Goal: Task Accomplishment & Management: Use online tool/utility

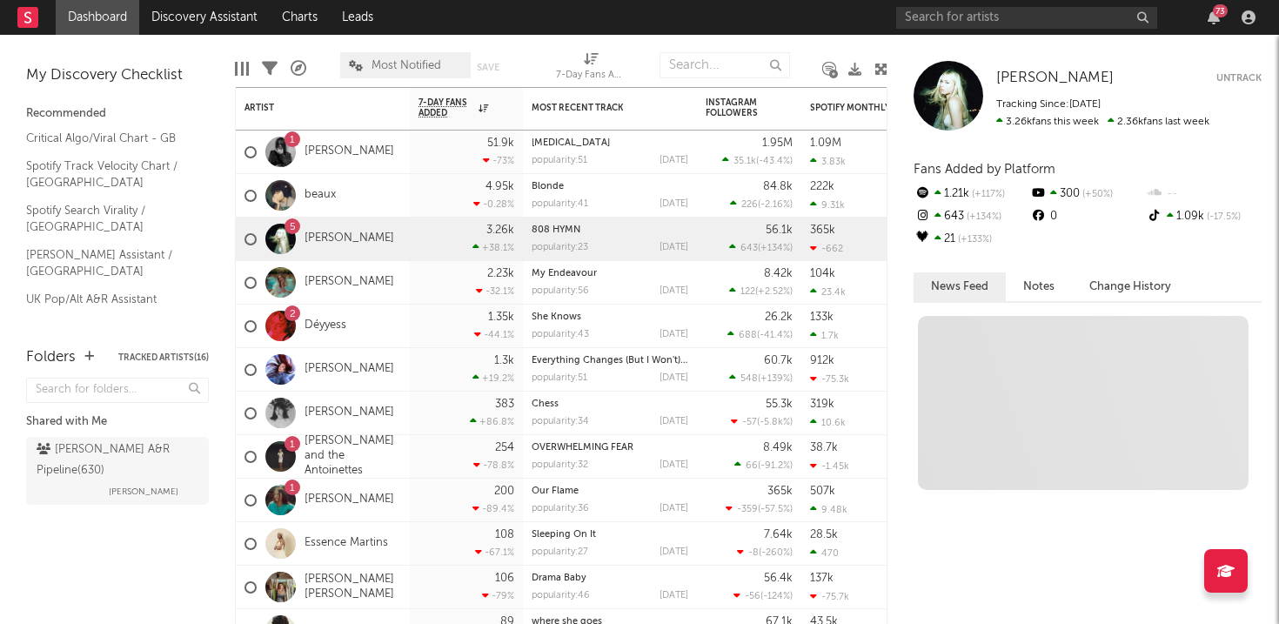
click at [189, 37] on div "My Discovery Checklist Recommended Critical Algo/Viral Chart - GB Spotify Track…" at bounding box center [117, 182] width 235 height 295
click at [188, 30] on link "Discovery Assistant" at bounding box center [204, 17] width 131 height 35
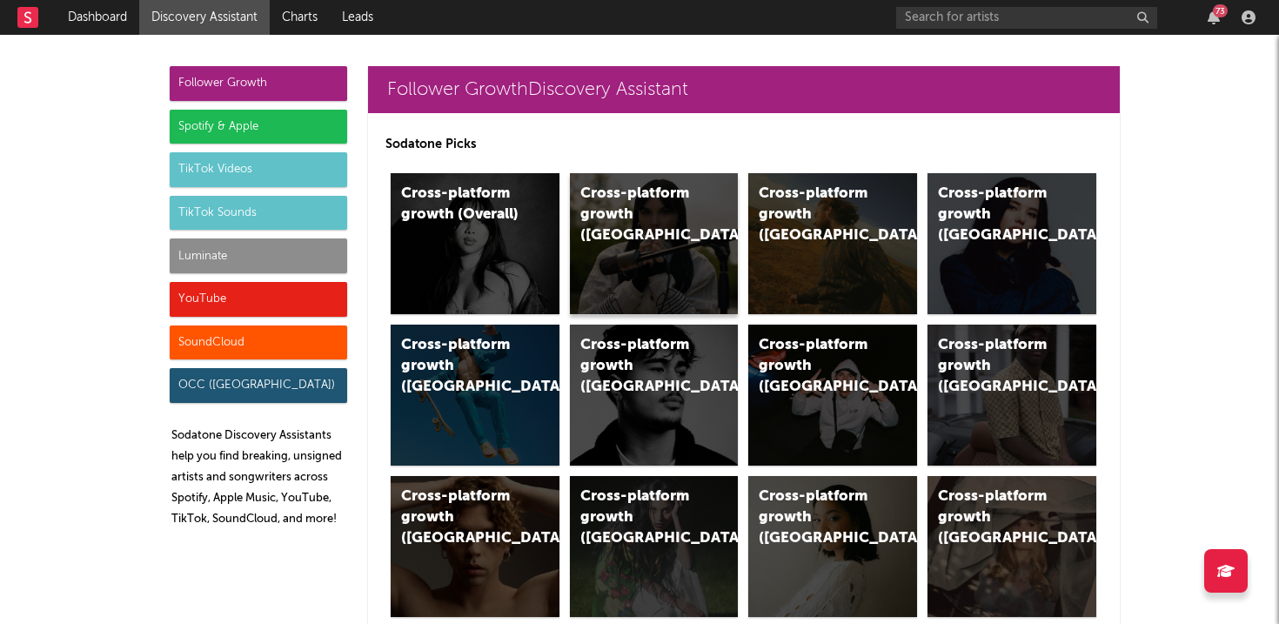
click at [654, 215] on div "Cross-platform growth ([GEOGRAPHIC_DATA])" at bounding box center [639, 215] width 118 height 63
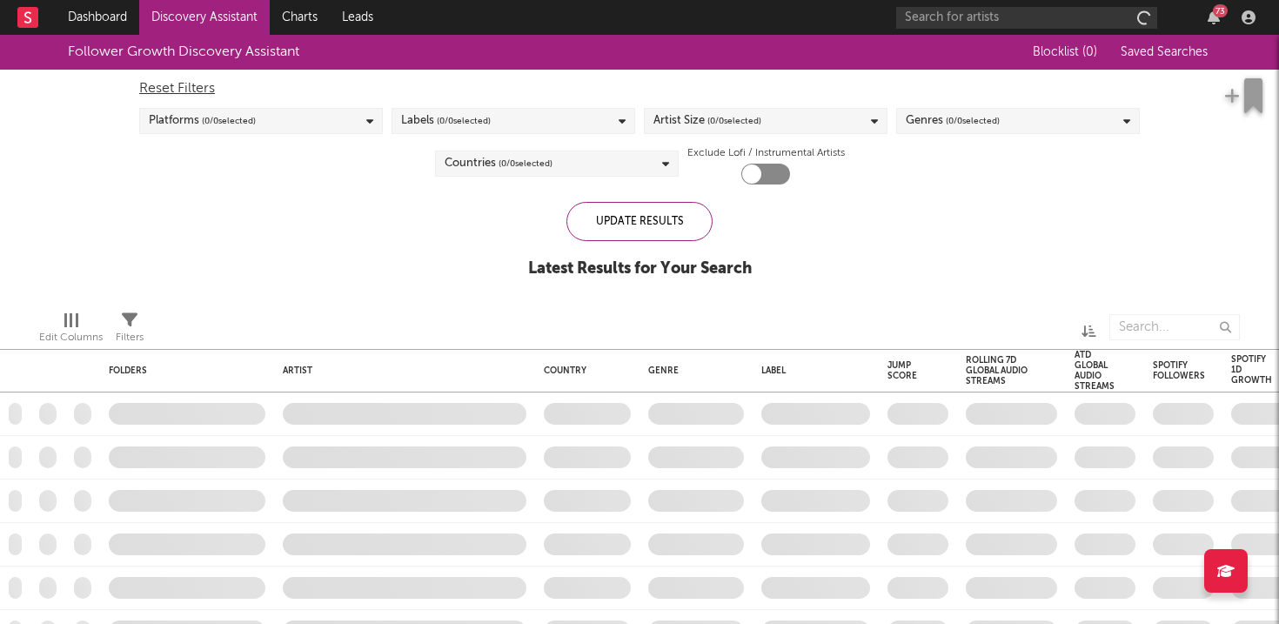
checkbox input "true"
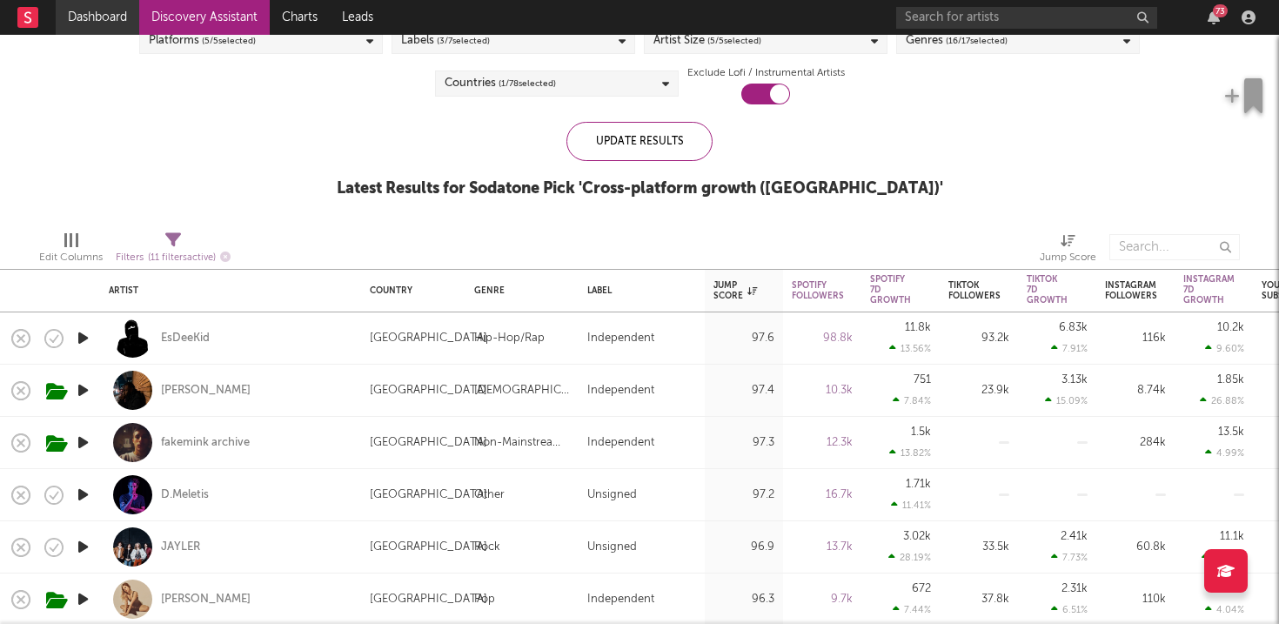
click at [84, 10] on link "Dashboard" at bounding box center [98, 17] width 84 height 35
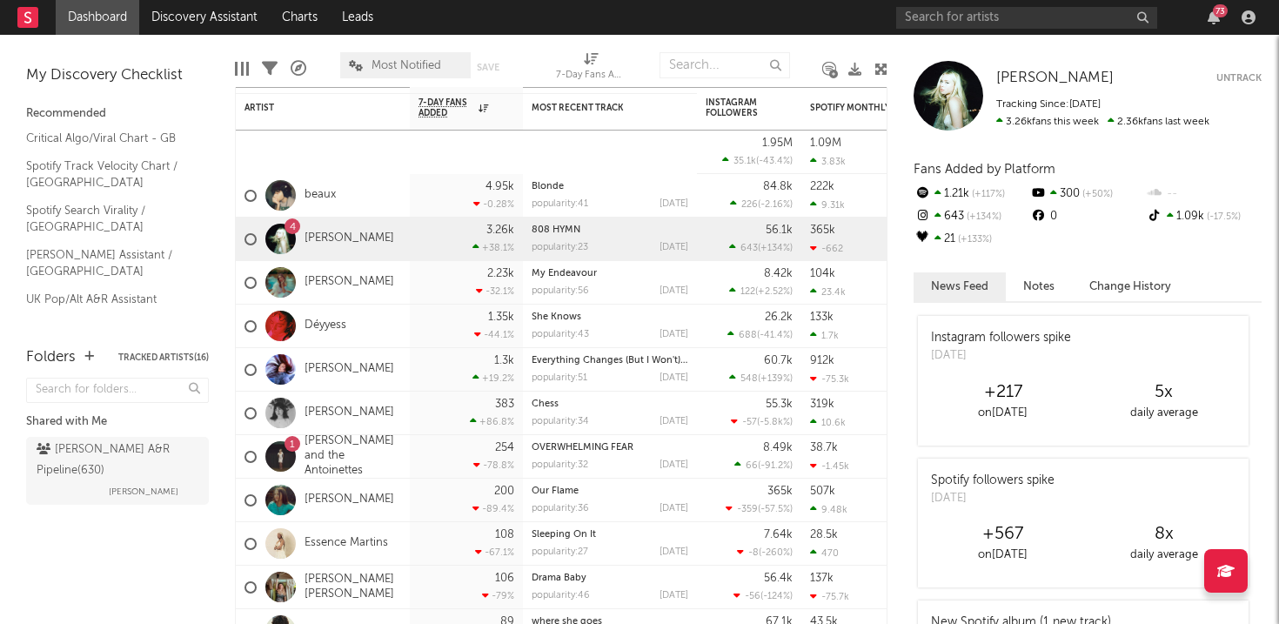
click at [1215, 10] on div "73" at bounding box center [1220, 10] width 15 height 13
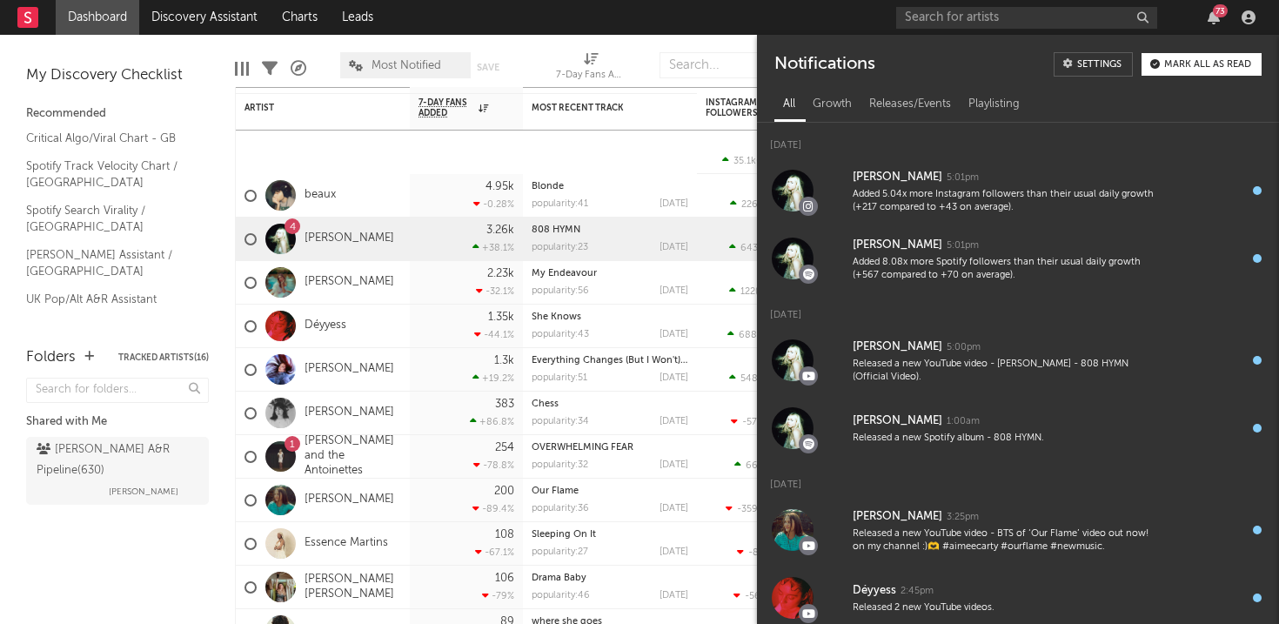
click at [1164, 54] on button "Mark all as read" at bounding box center [1201, 64] width 120 height 23
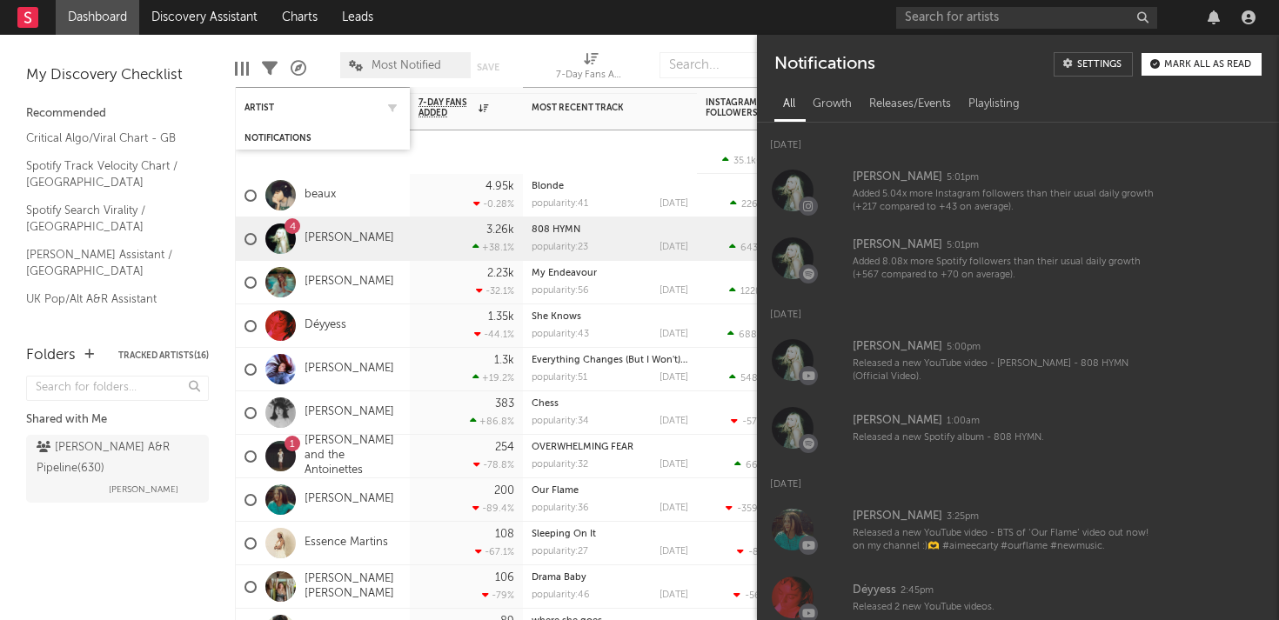
click at [391, 117] on div "Artist" at bounding box center [322, 107] width 157 height 34
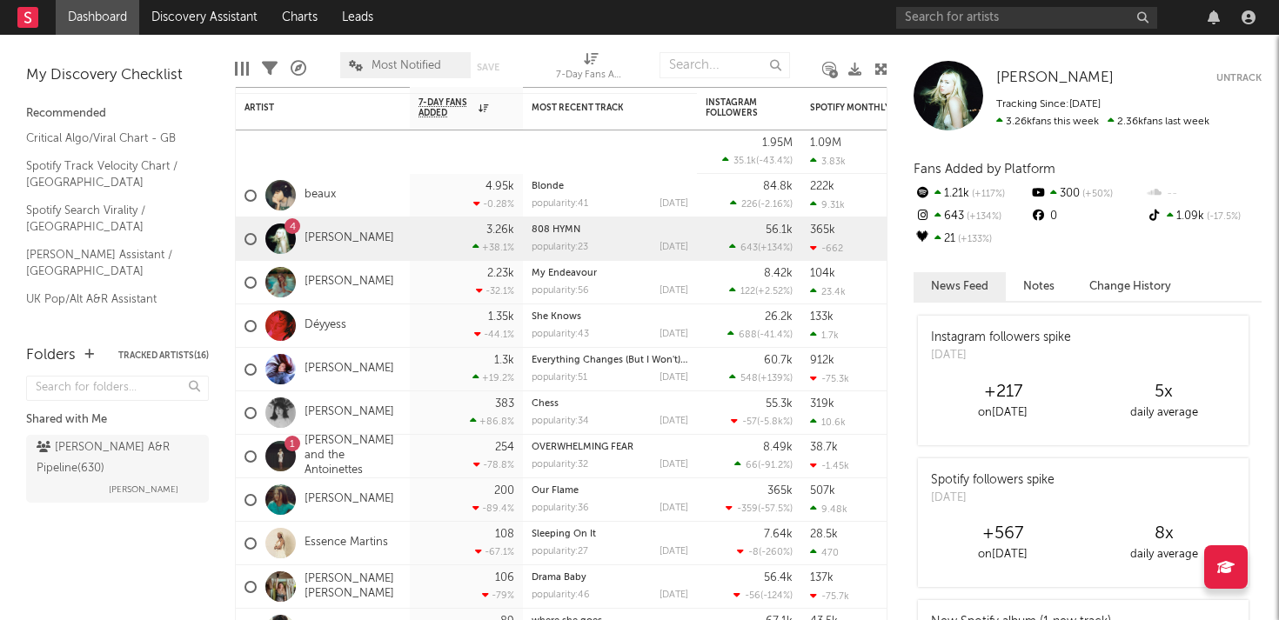
click at [207, 36] on div "My Discovery Checklist Recommended Critical Algo/Viral Chart - GB Spotify Track…" at bounding box center [117, 181] width 235 height 293
click at [204, 28] on link "Discovery Assistant" at bounding box center [204, 17] width 131 height 35
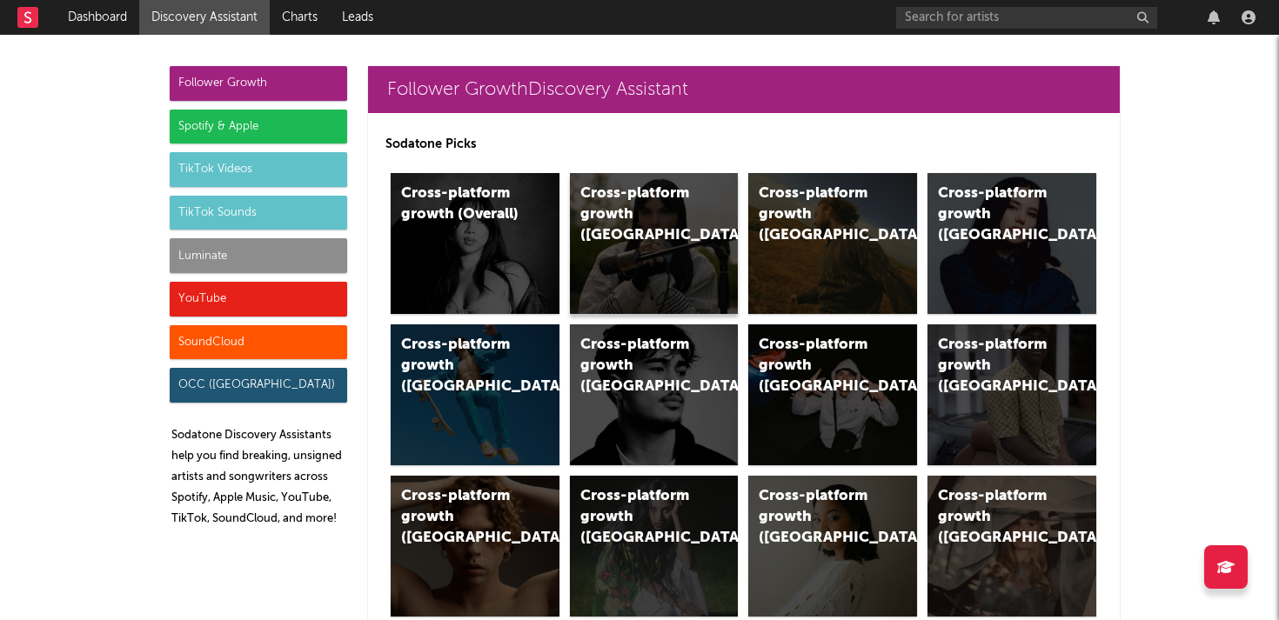
click at [633, 261] on div "Cross-platform growth ([GEOGRAPHIC_DATA])" at bounding box center [654, 243] width 169 height 141
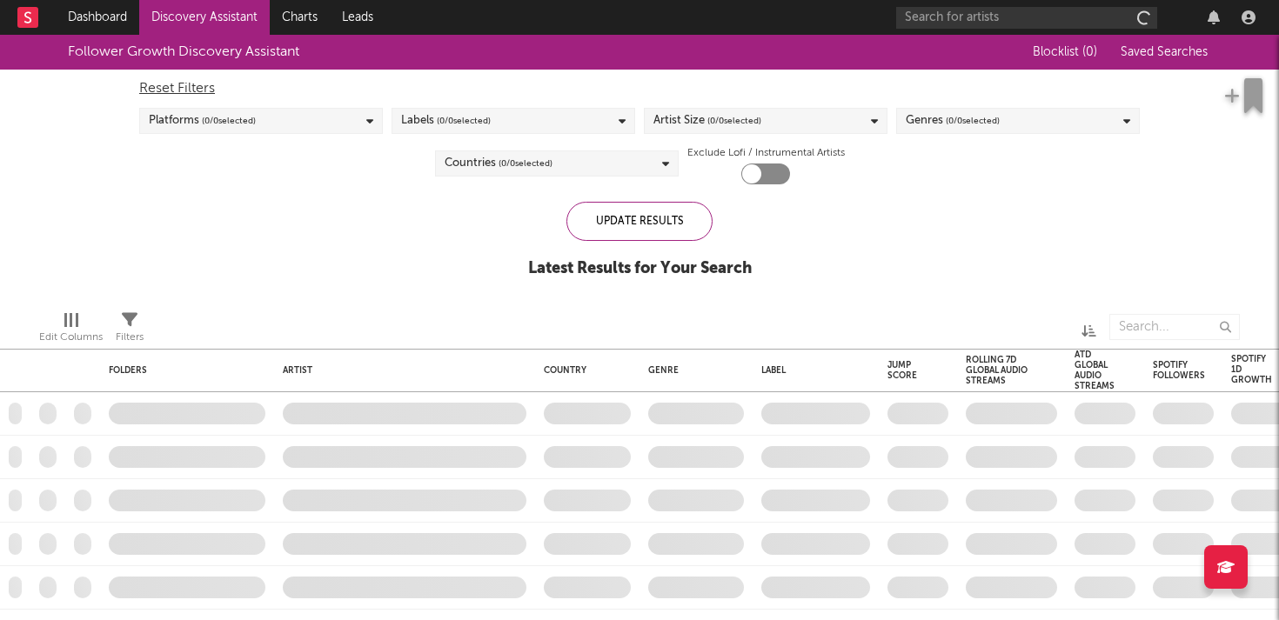
checkbox input "true"
